Goal: Find specific page/section: Find specific page/section

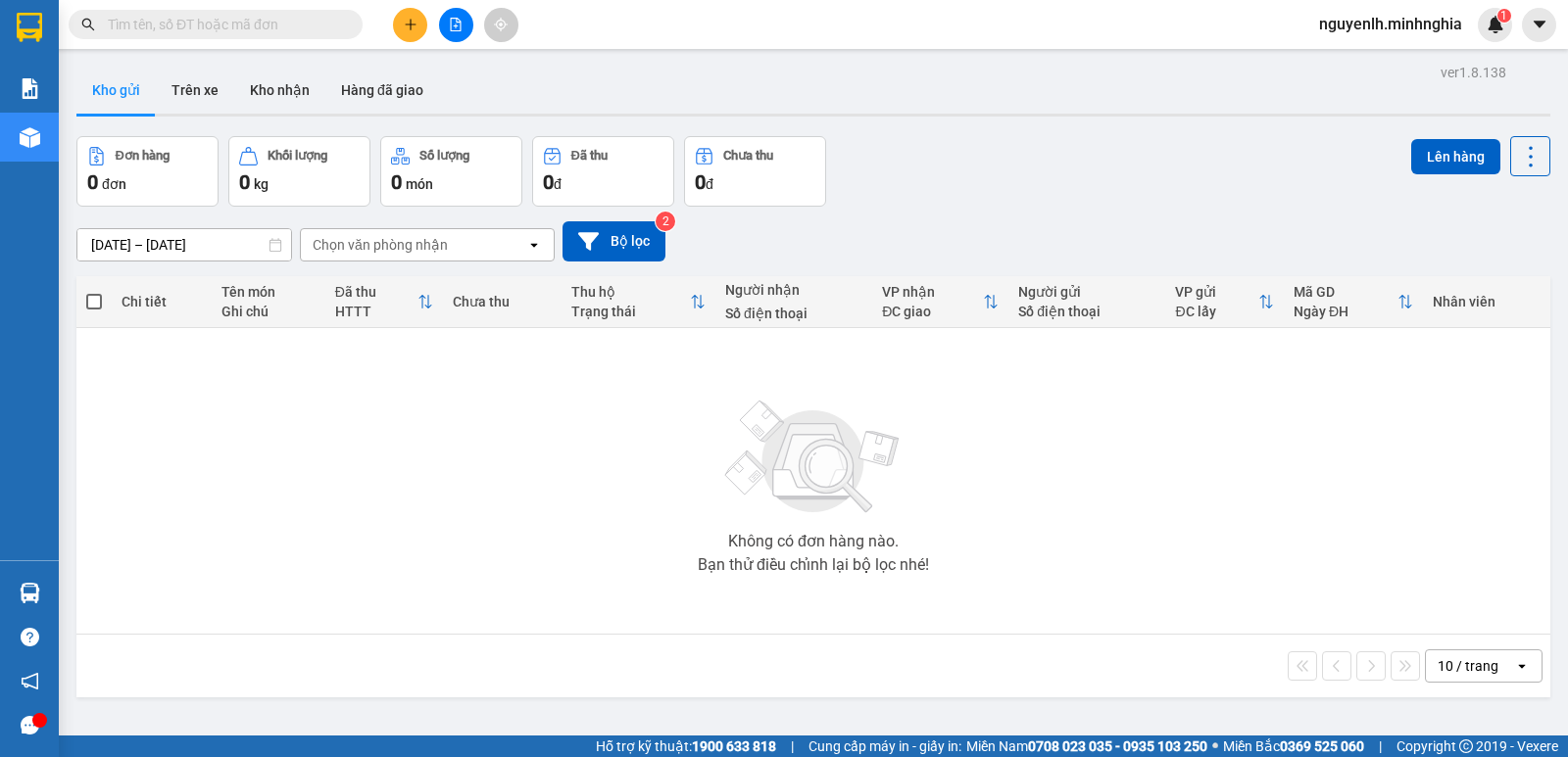
click at [246, 31] on input "text" at bounding box center [223, 25] width 231 height 22
